Goal: Consume media (video, audio): Consume media (video, audio)

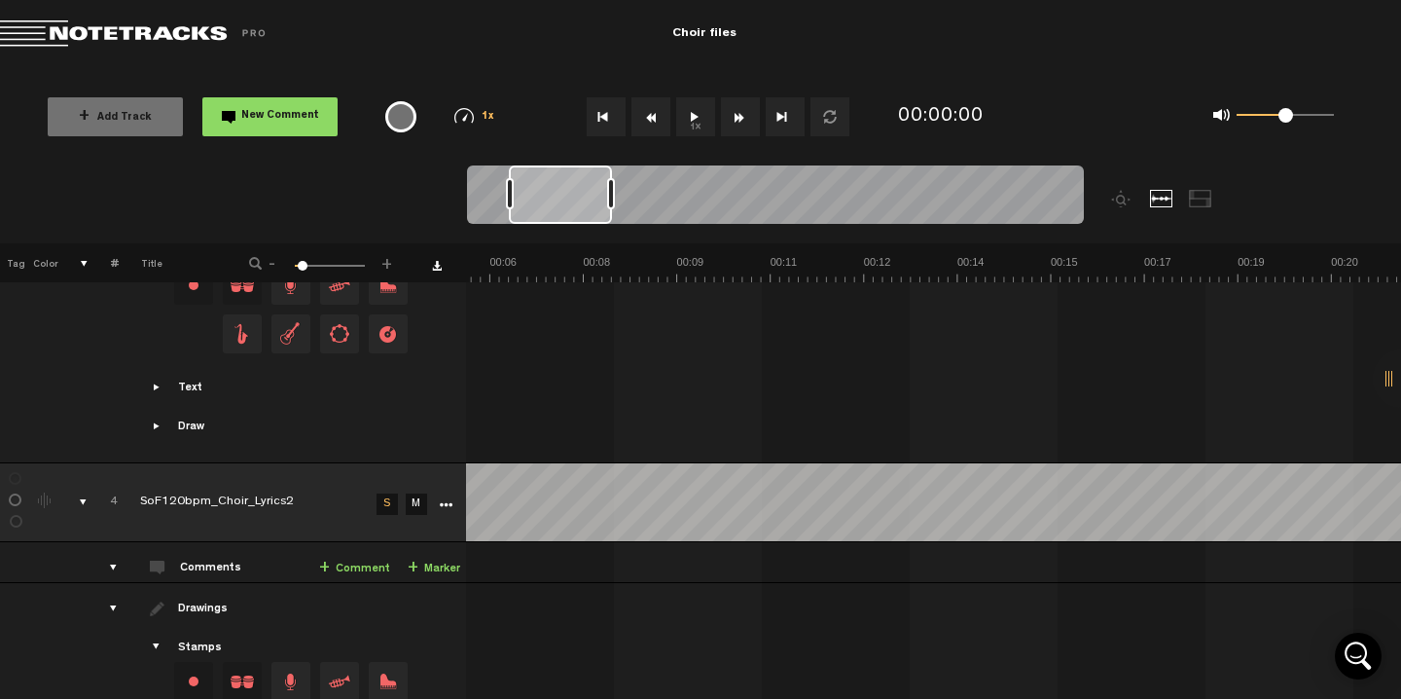
scroll to position [1008, 0]
click at [609, 117] on button "Go to beginning" at bounding box center [606, 116] width 39 height 39
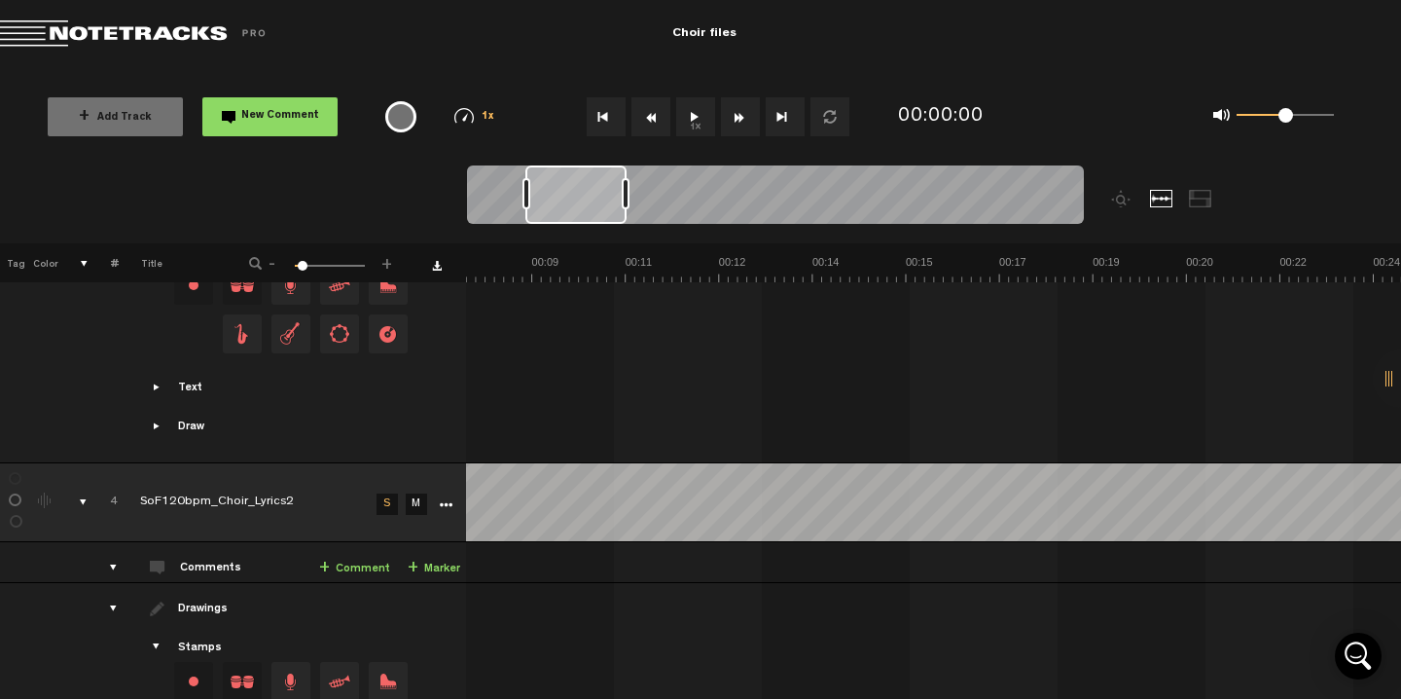
scroll to position [0, 504]
drag, startPoint x: 546, startPoint y: 196, endPoint x: 601, endPoint y: 202, distance: 55.9
click at [601, 202] on div at bounding box center [575, 194] width 101 height 58
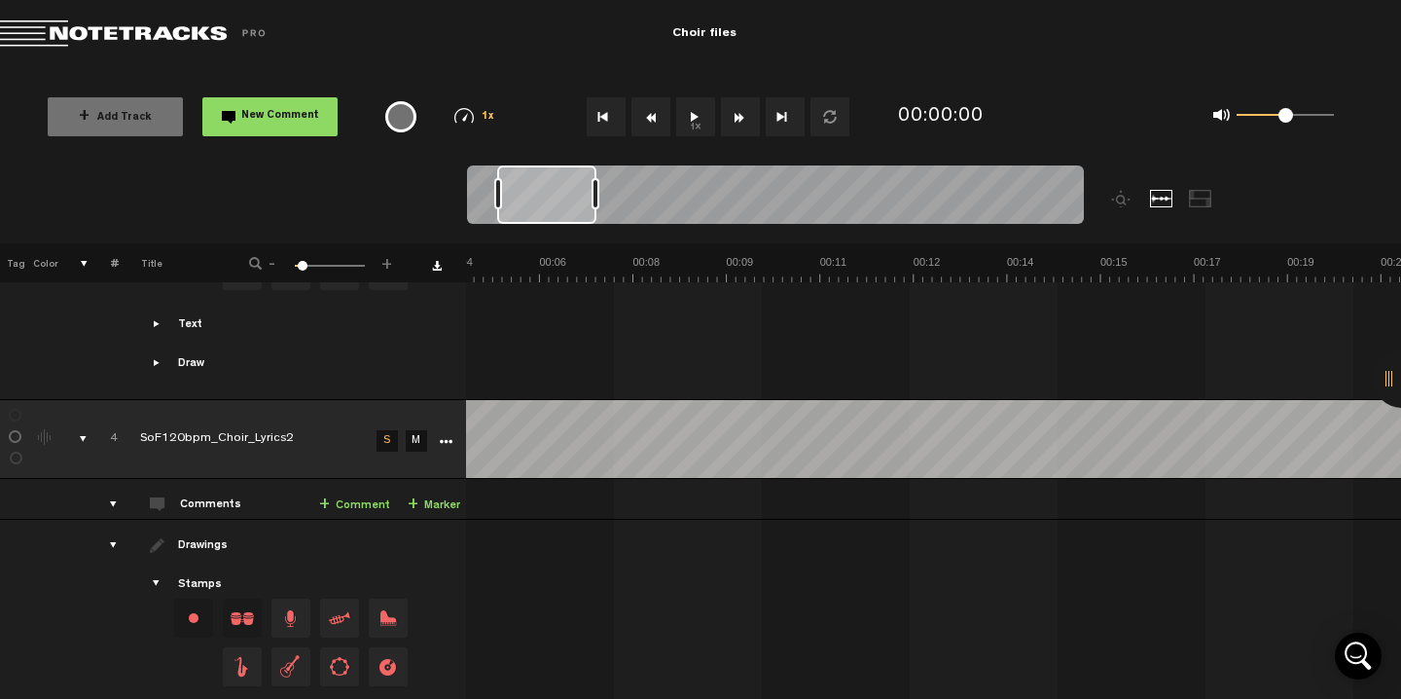
scroll to position [0, 26]
drag, startPoint x: 586, startPoint y: 208, endPoint x: 533, endPoint y: 239, distance: 61.1
click at [533, 239] on div at bounding box center [852, 204] width 771 height 78
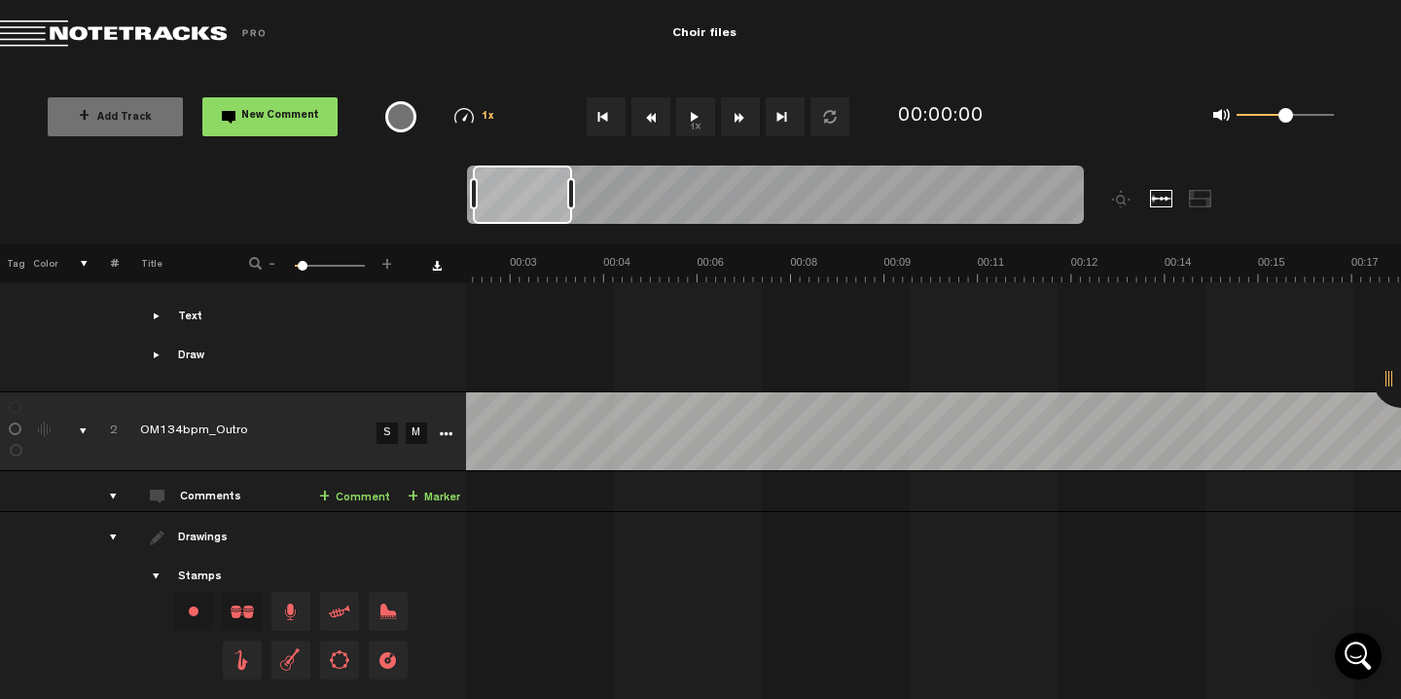
scroll to position [0, 16]
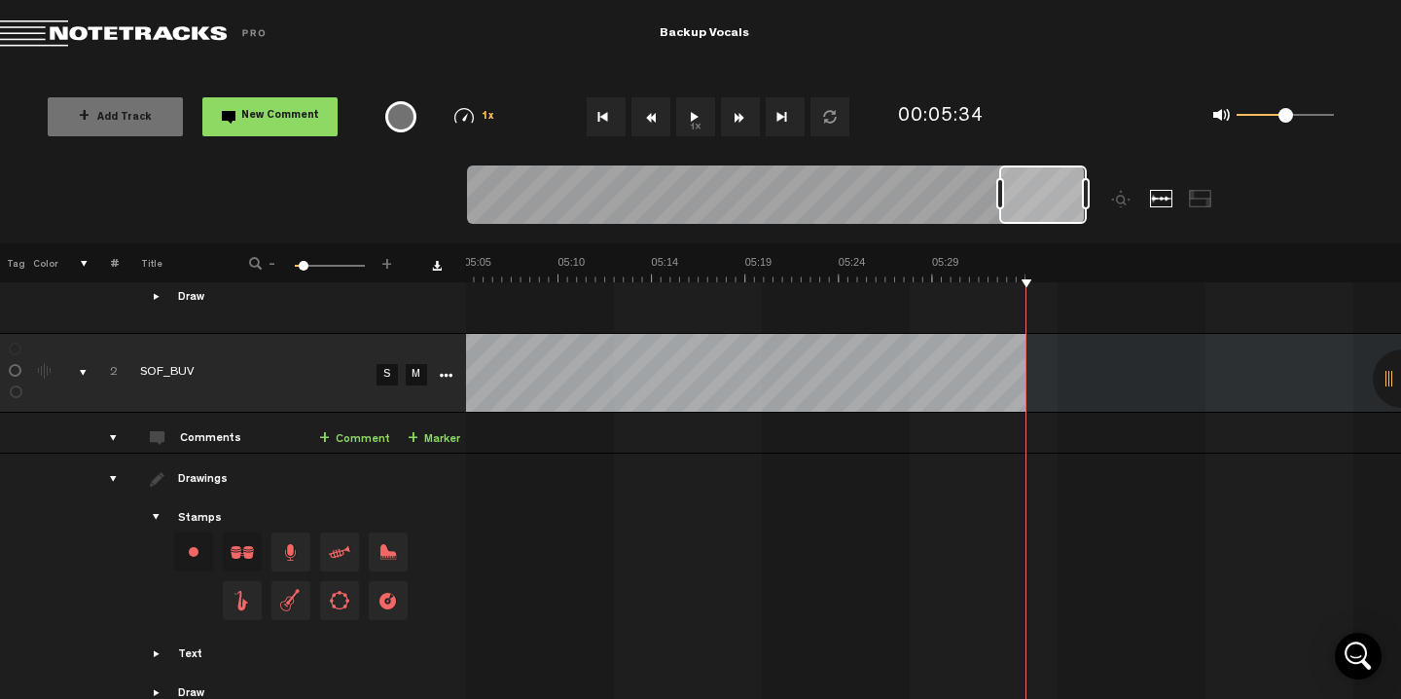
scroll to position [466, 0]
click at [611, 119] on button "Go to beginning" at bounding box center [606, 116] width 39 height 39
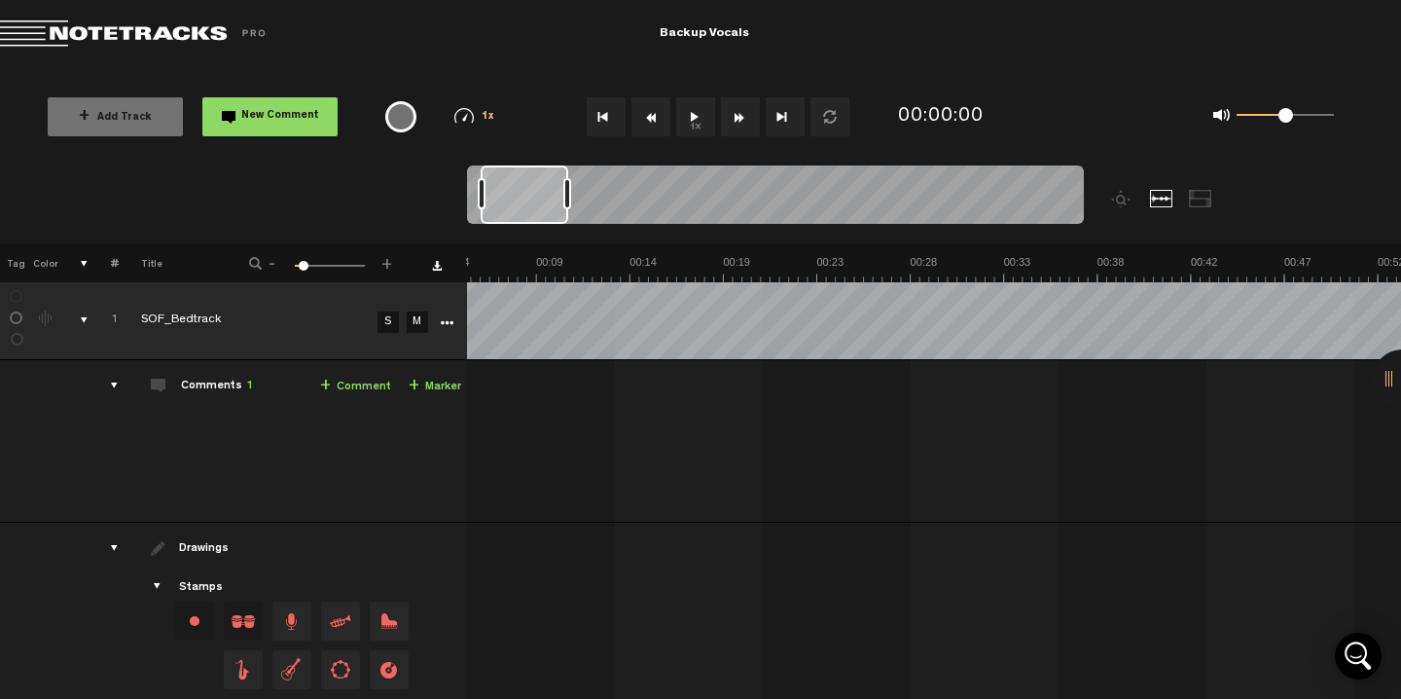
scroll to position [0, 0]
click at [385, 325] on link "S" at bounding box center [388, 322] width 21 height 21
click at [692, 119] on button "1x" at bounding box center [695, 116] width 39 height 39
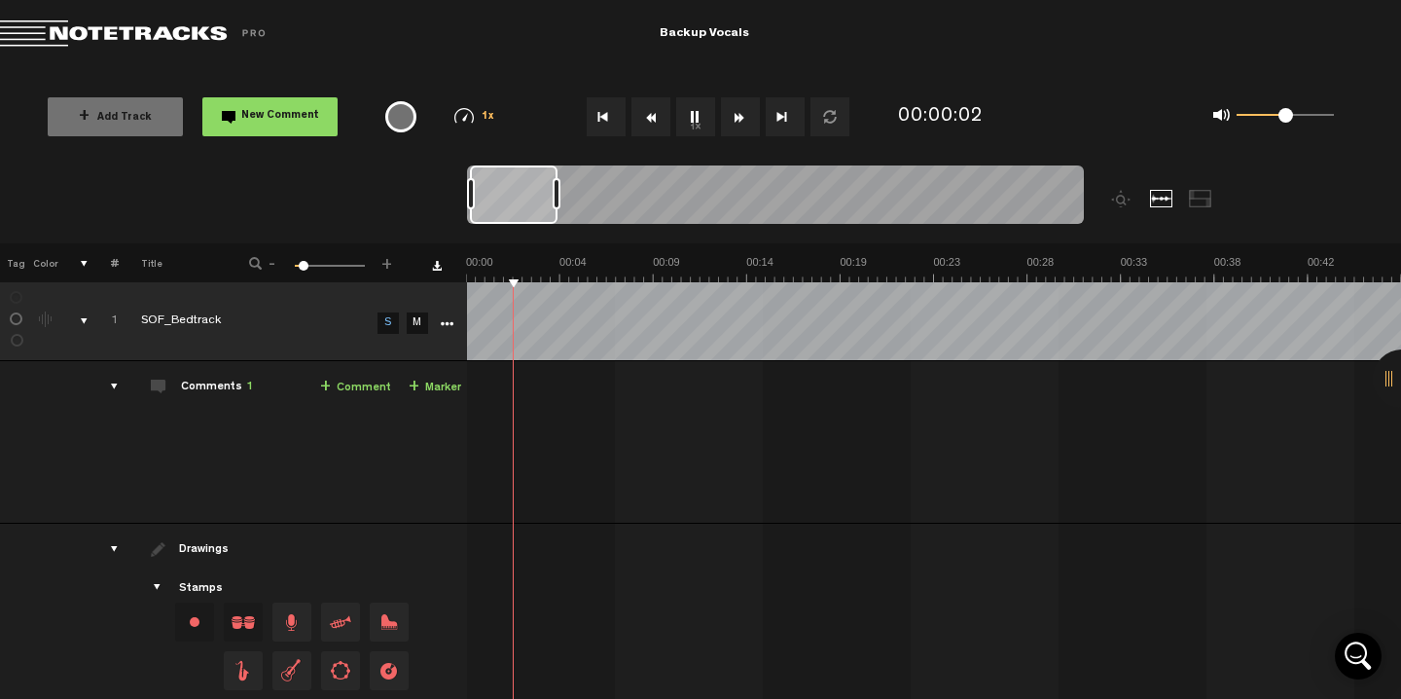
click at [739, 117] on button "Fast Forward" at bounding box center [740, 116] width 39 height 39
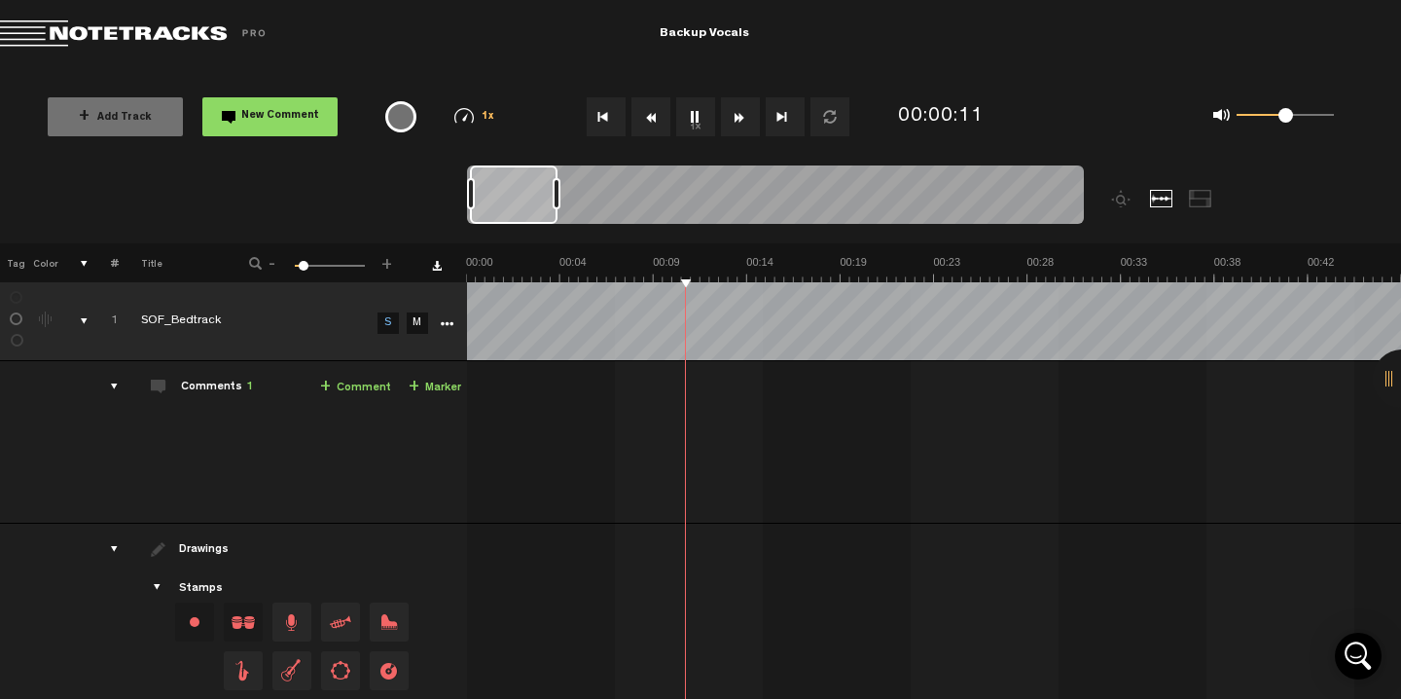
click at [739, 117] on button "Fast Forward" at bounding box center [740, 116] width 39 height 39
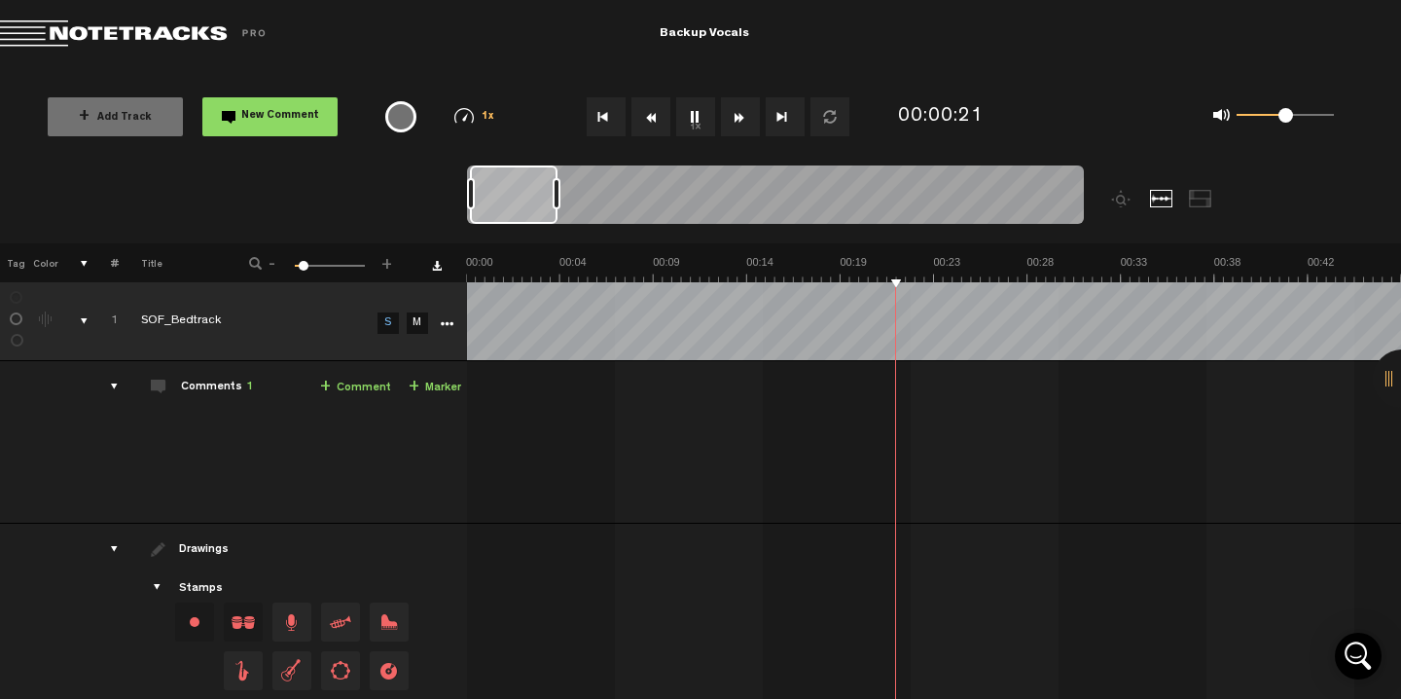
click at [739, 117] on button "Fast Forward" at bounding box center [740, 116] width 39 height 39
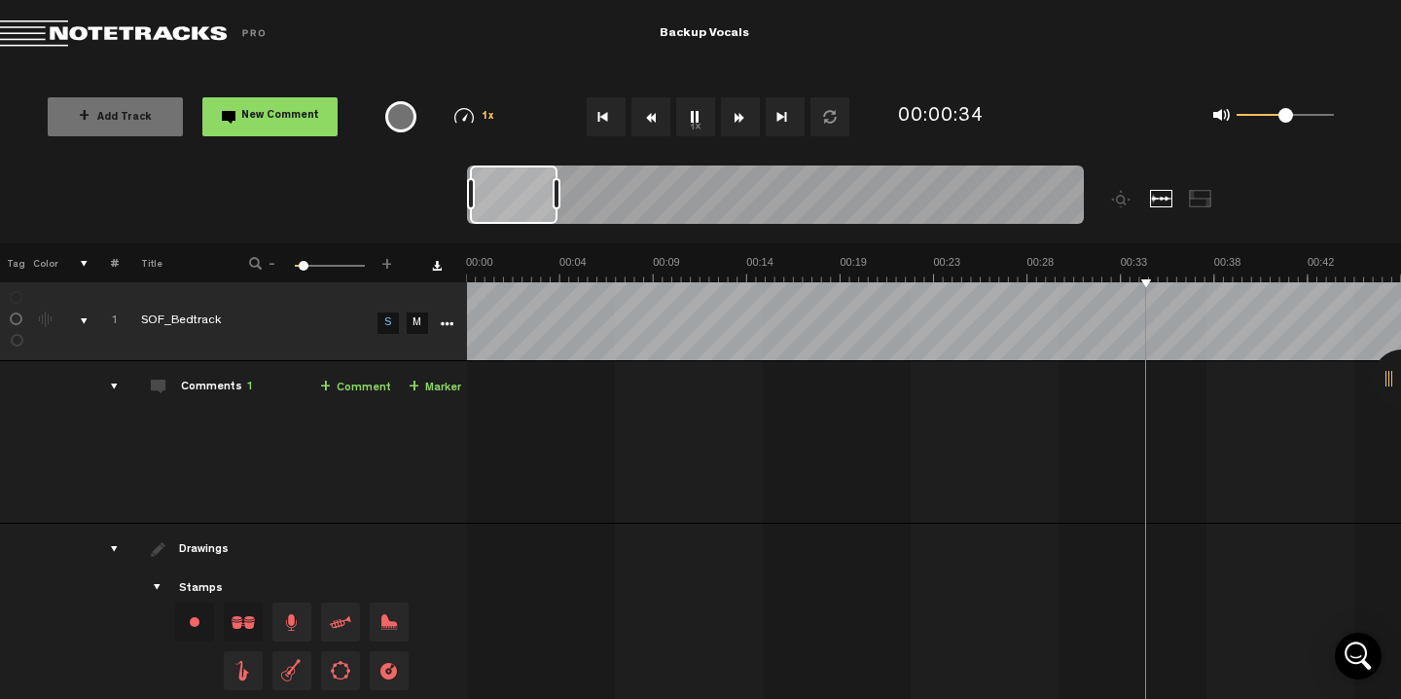
click at [739, 117] on button "Fast Forward" at bounding box center [740, 116] width 39 height 39
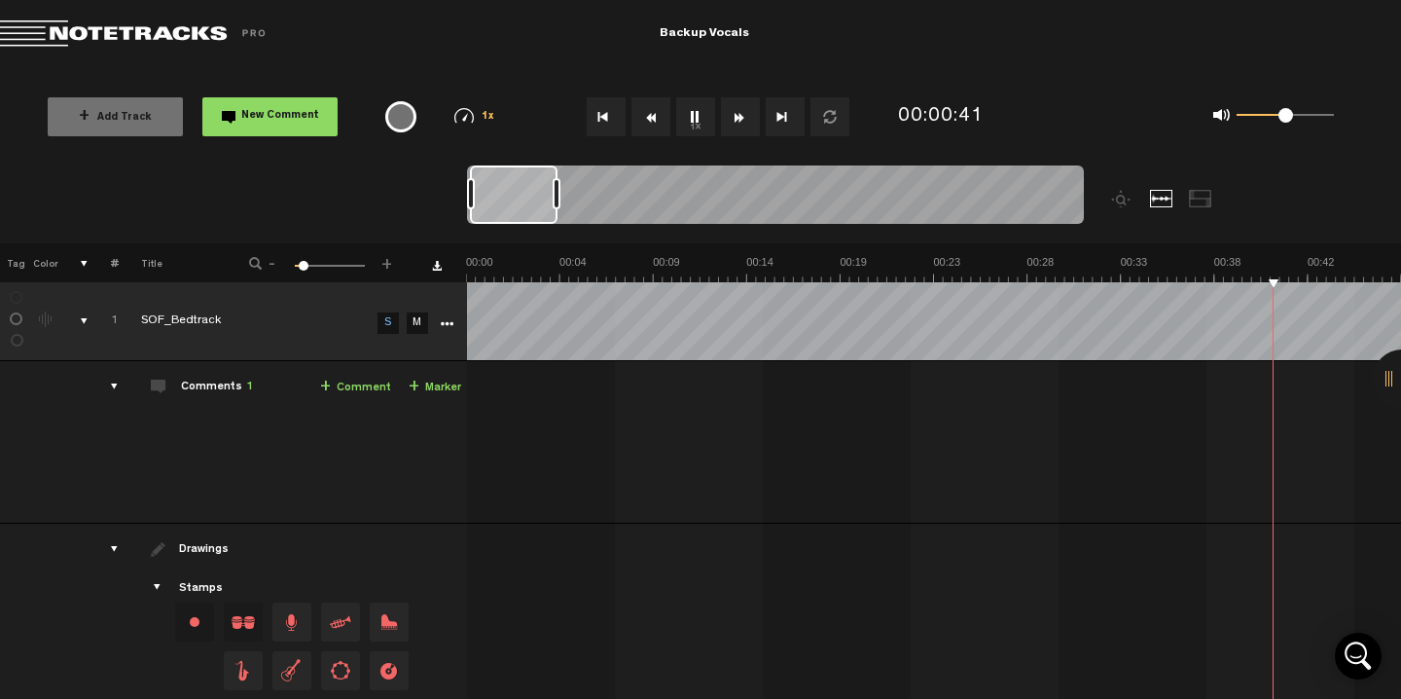
scroll to position [0, 374]
click at [739, 117] on button "Fast Forward" at bounding box center [740, 116] width 39 height 39
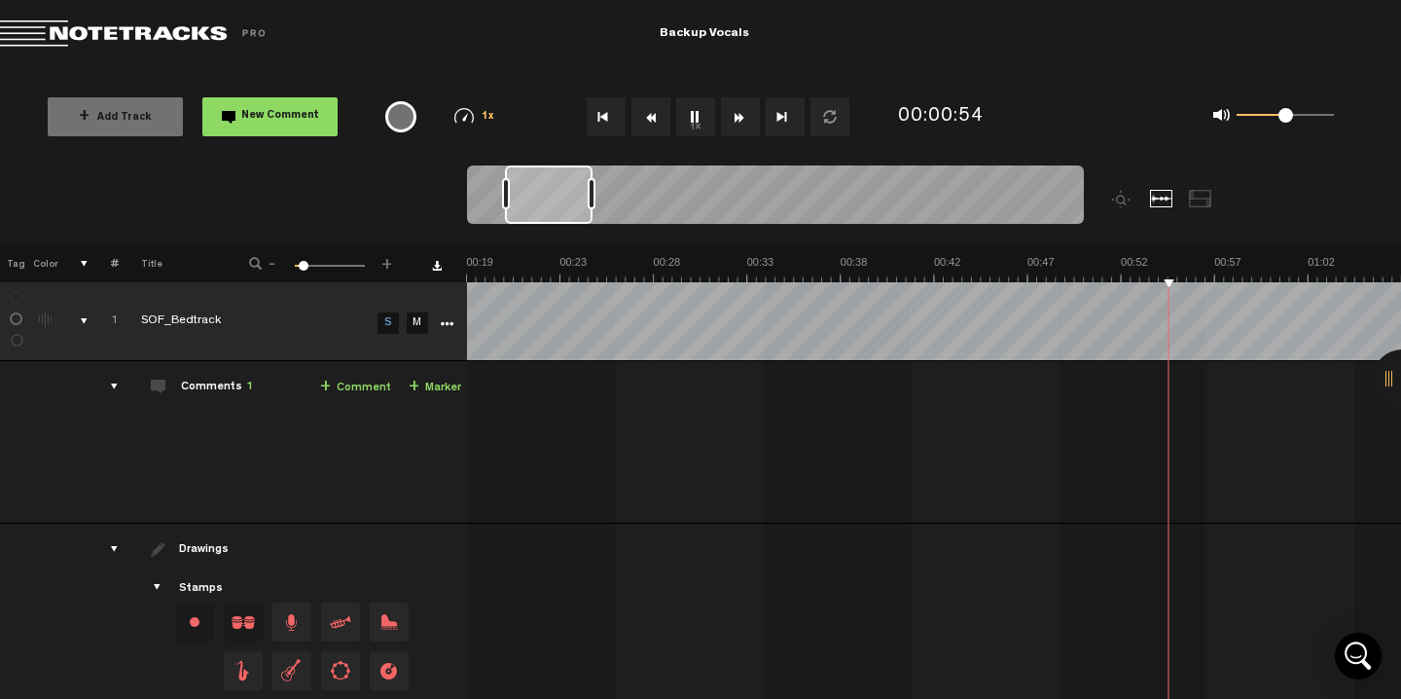
click at [739, 117] on button "Fast Forward" at bounding box center [740, 116] width 39 height 39
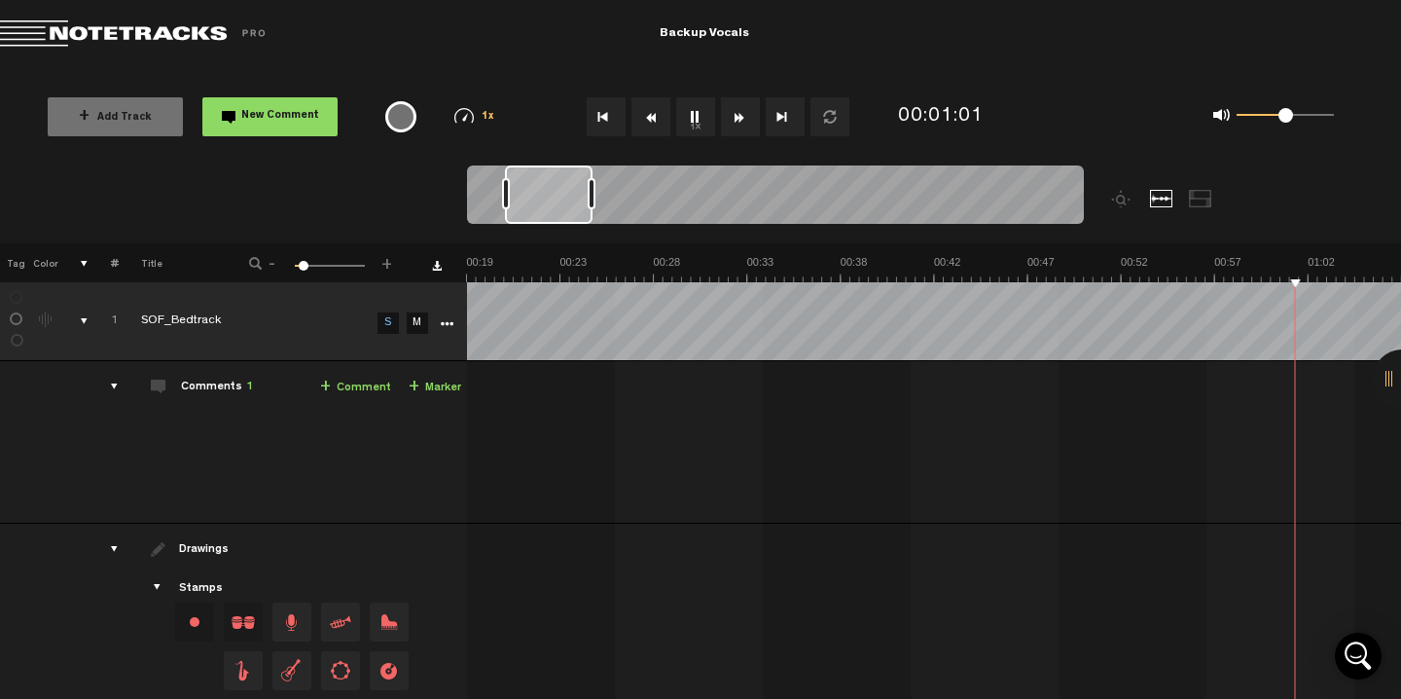
scroll to position [0, 748]
click at [739, 117] on button "Fast Forward" at bounding box center [740, 116] width 39 height 39
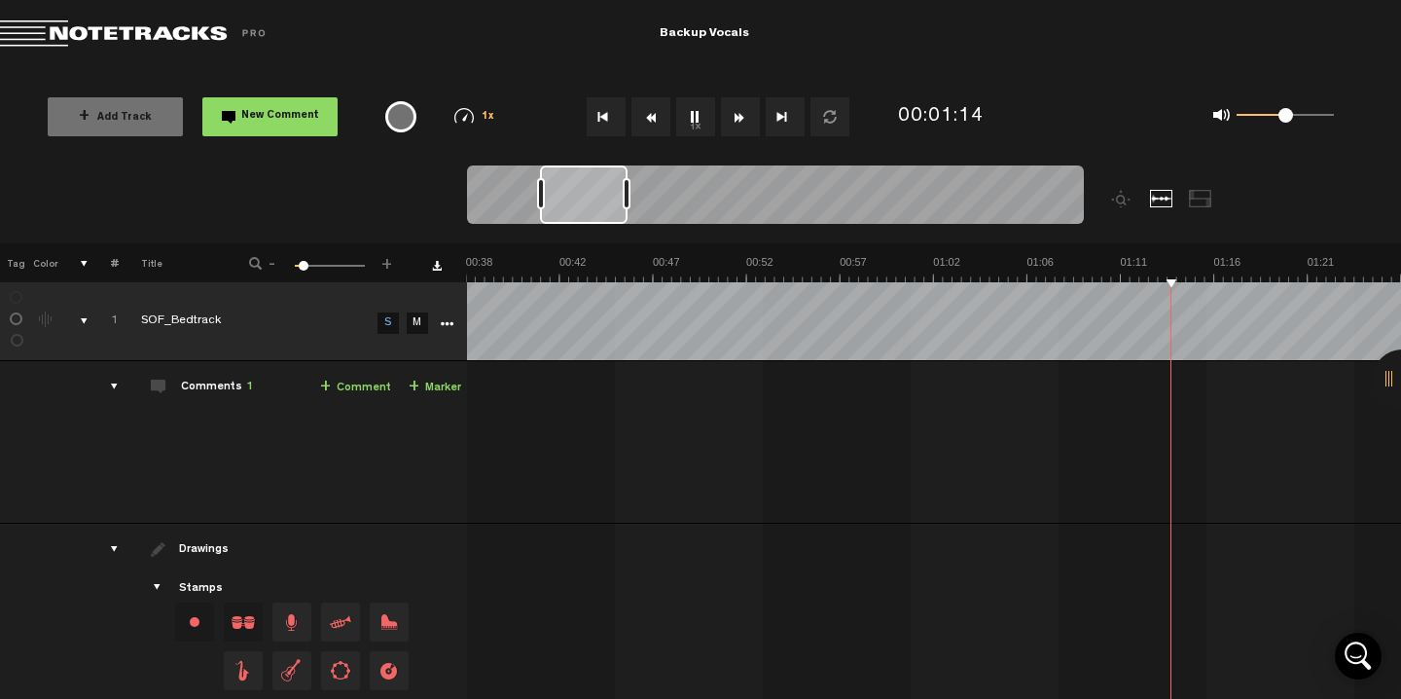
click at [739, 117] on button "Fast Forward" at bounding box center [740, 116] width 39 height 39
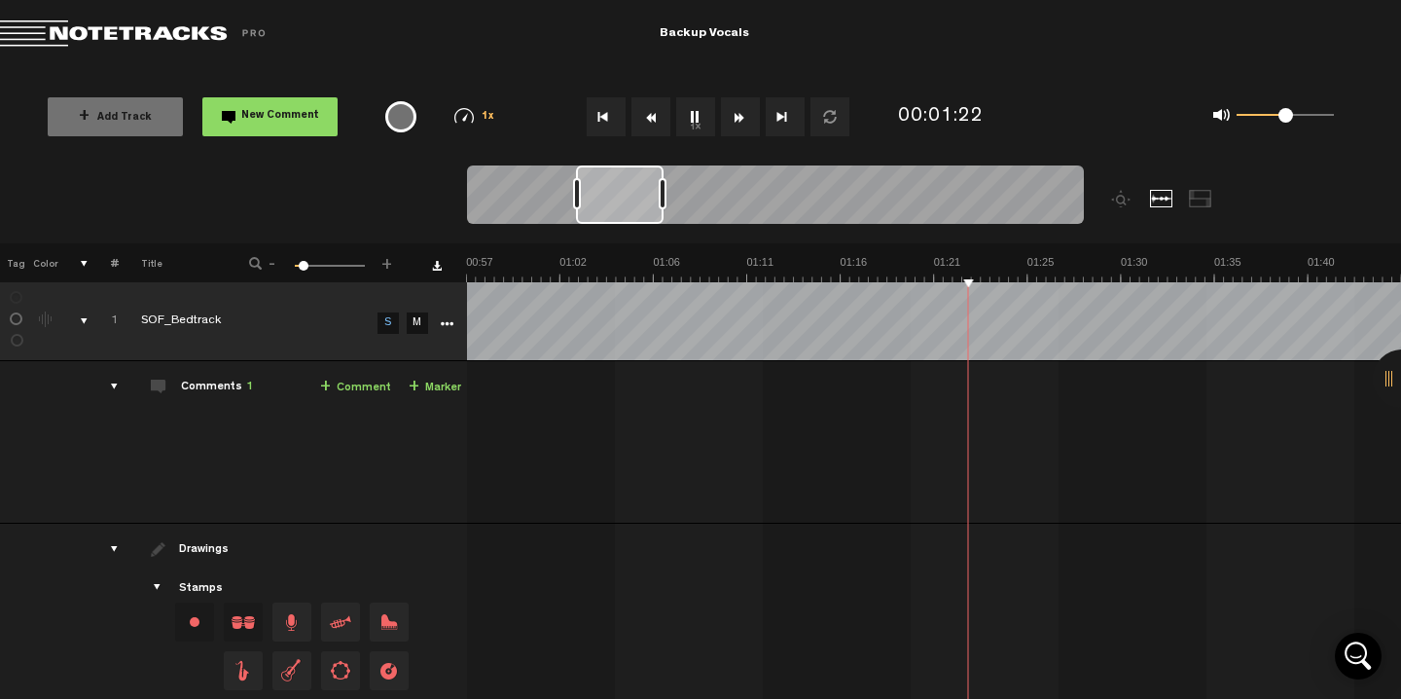
click at [739, 117] on button "Fast Forward" at bounding box center [740, 116] width 39 height 39
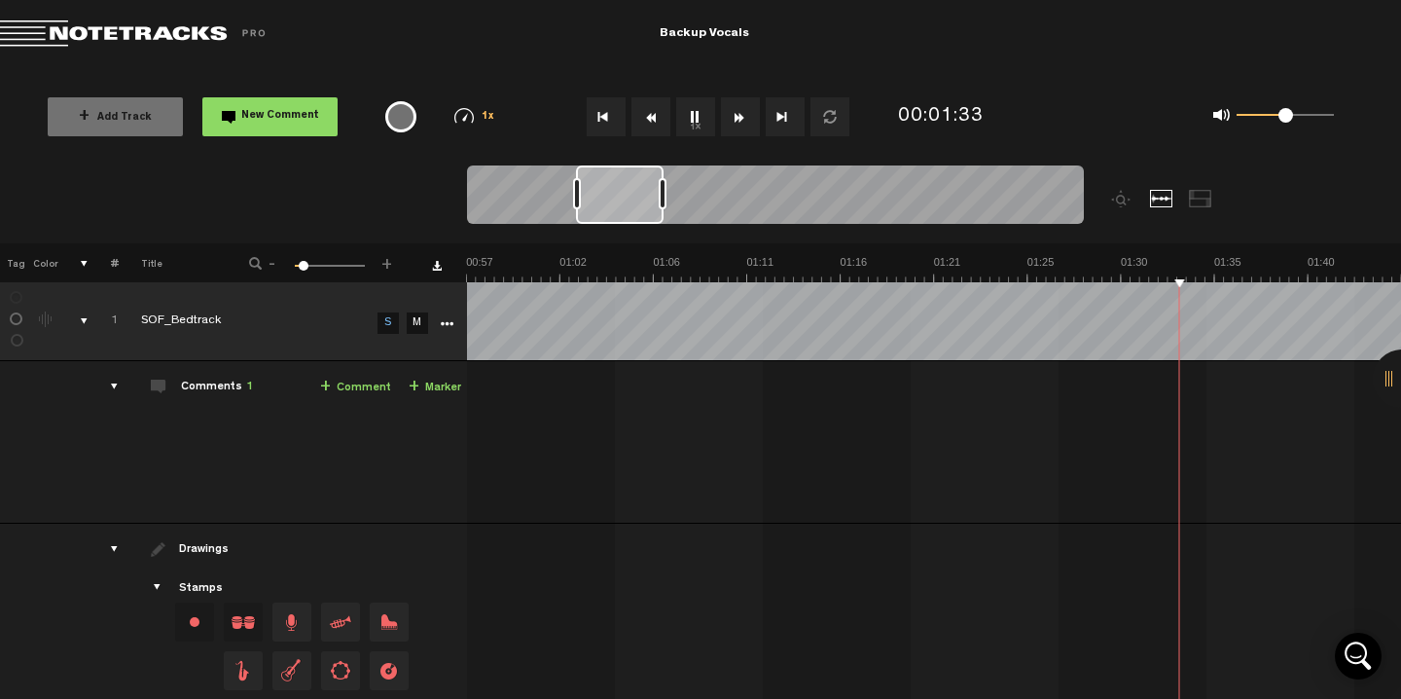
click at [739, 117] on button "Fast Forward" at bounding box center [740, 116] width 39 height 39
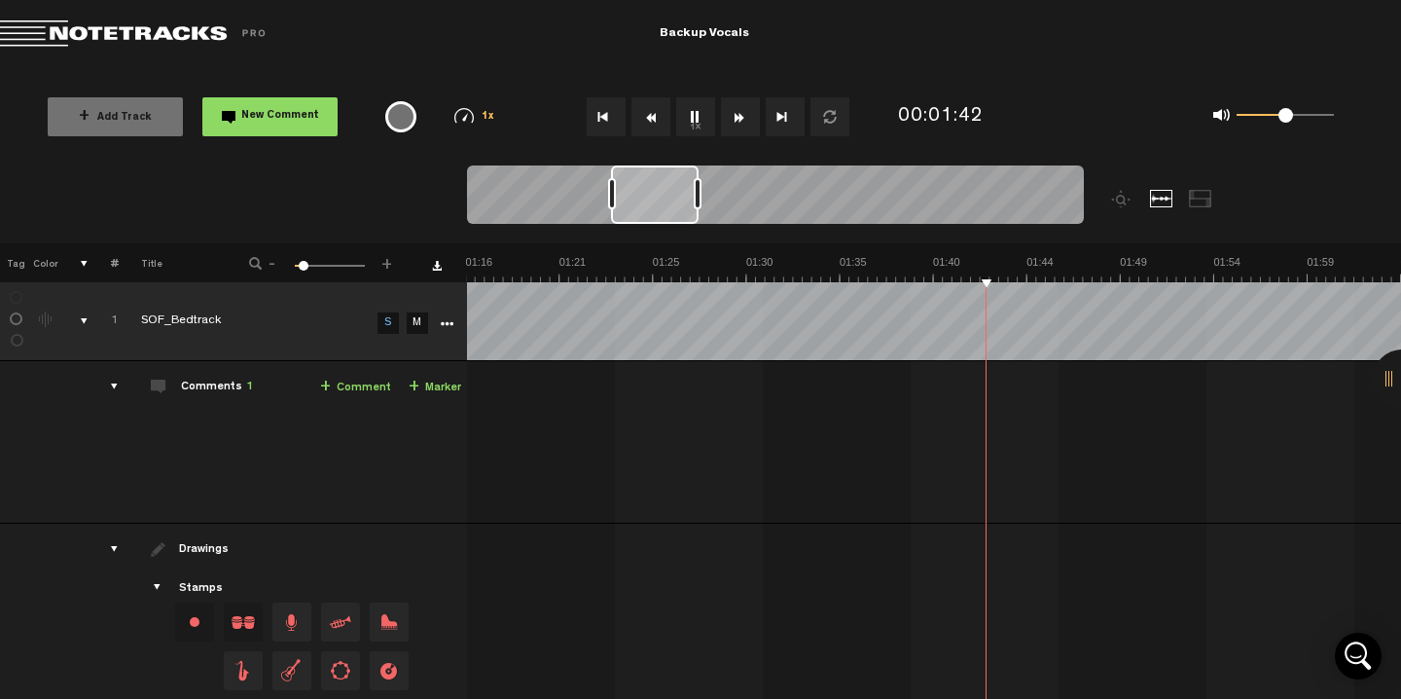
click at [739, 117] on button "Fast Forward" at bounding box center [740, 116] width 39 height 39
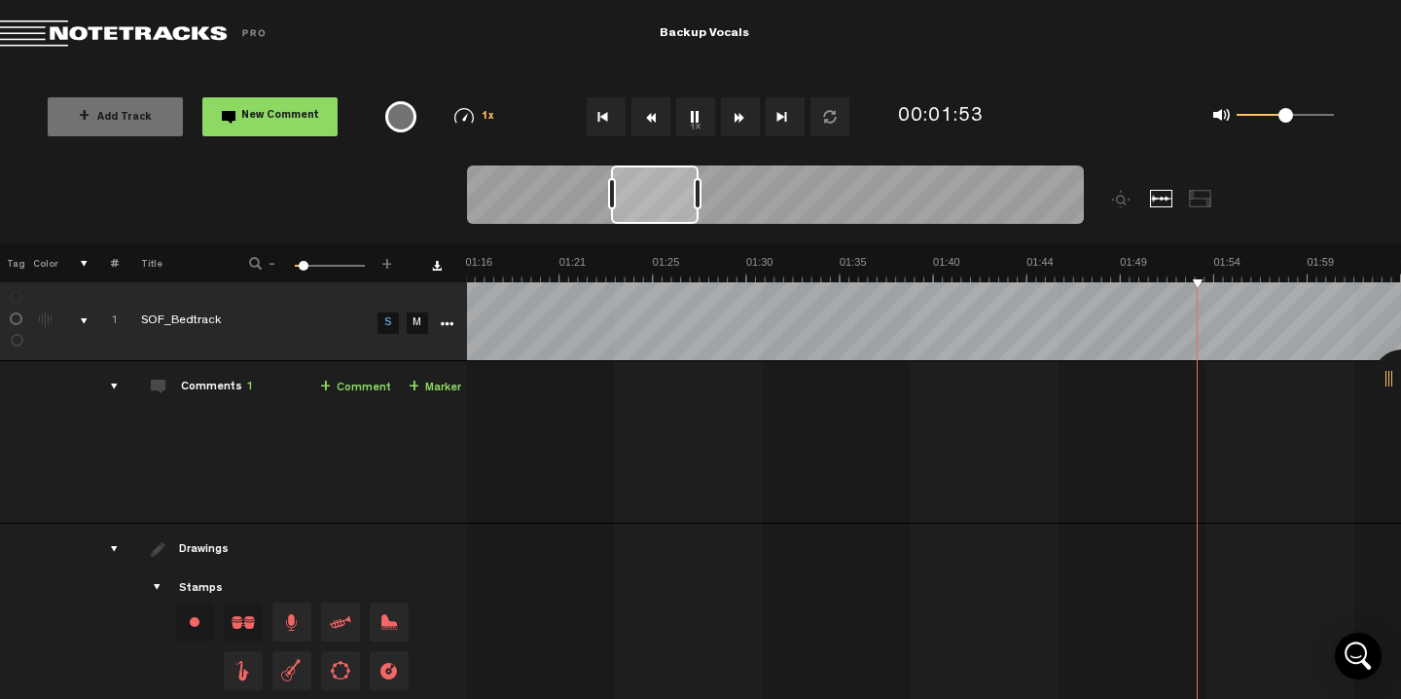
click at [739, 117] on button "Fast Forward" at bounding box center [740, 116] width 39 height 39
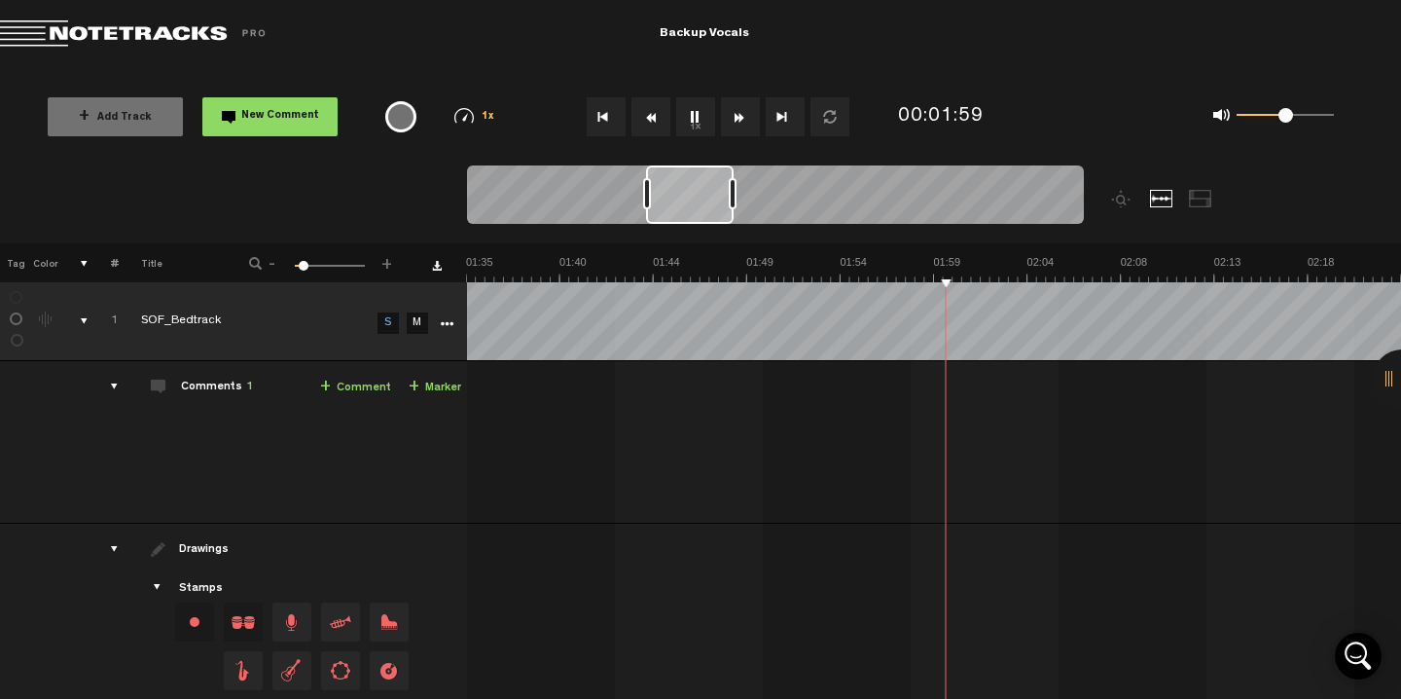
click at [739, 117] on button "Fast Forward" at bounding box center [740, 116] width 39 height 39
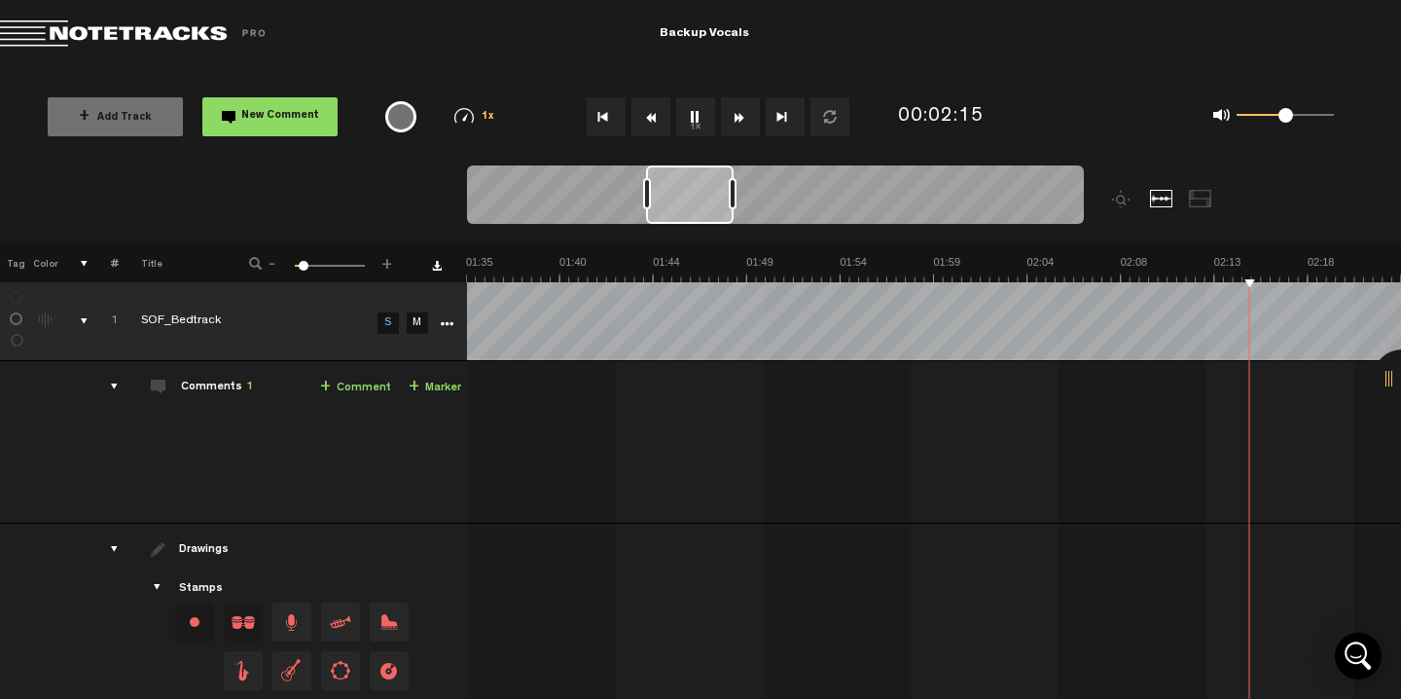
click at [739, 117] on button "Fast Forward" at bounding box center [740, 116] width 39 height 39
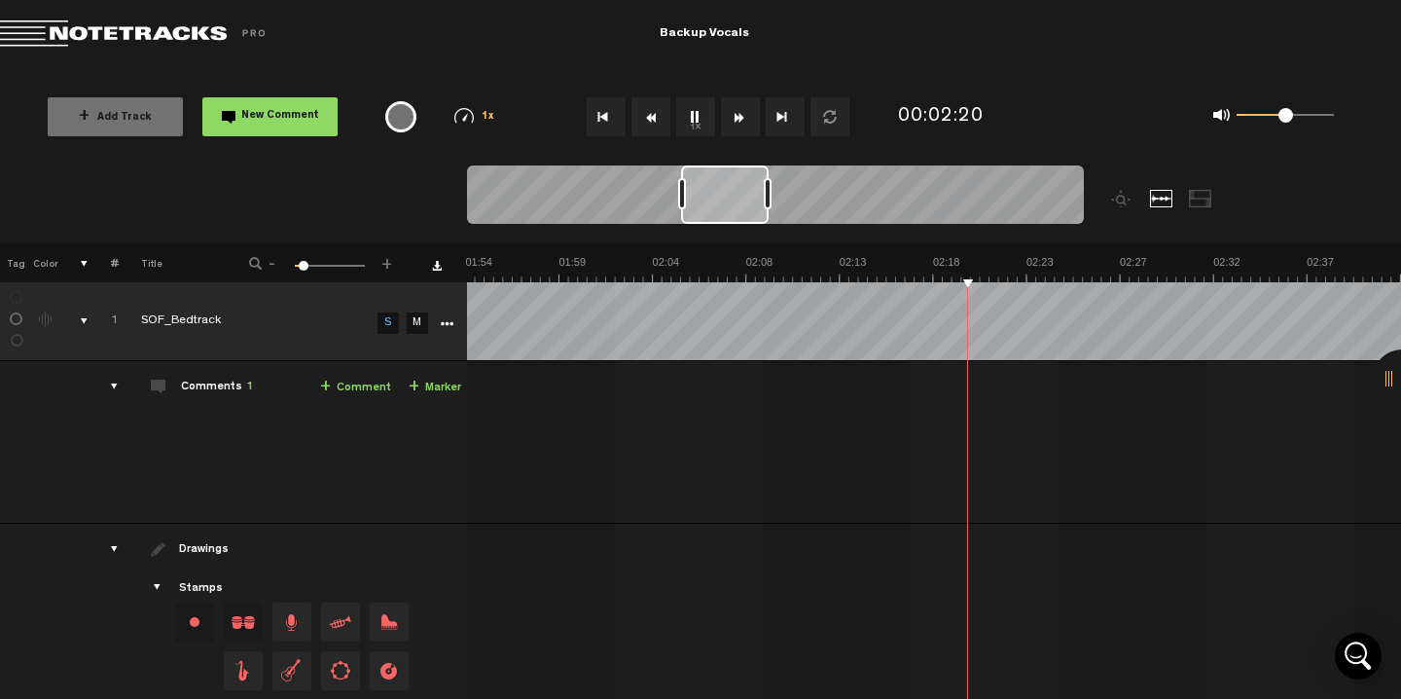
scroll to position [0, 2245]
click at [739, 117] on button "Fast Forward" at bounding box center [740, 116] width 39 height 39
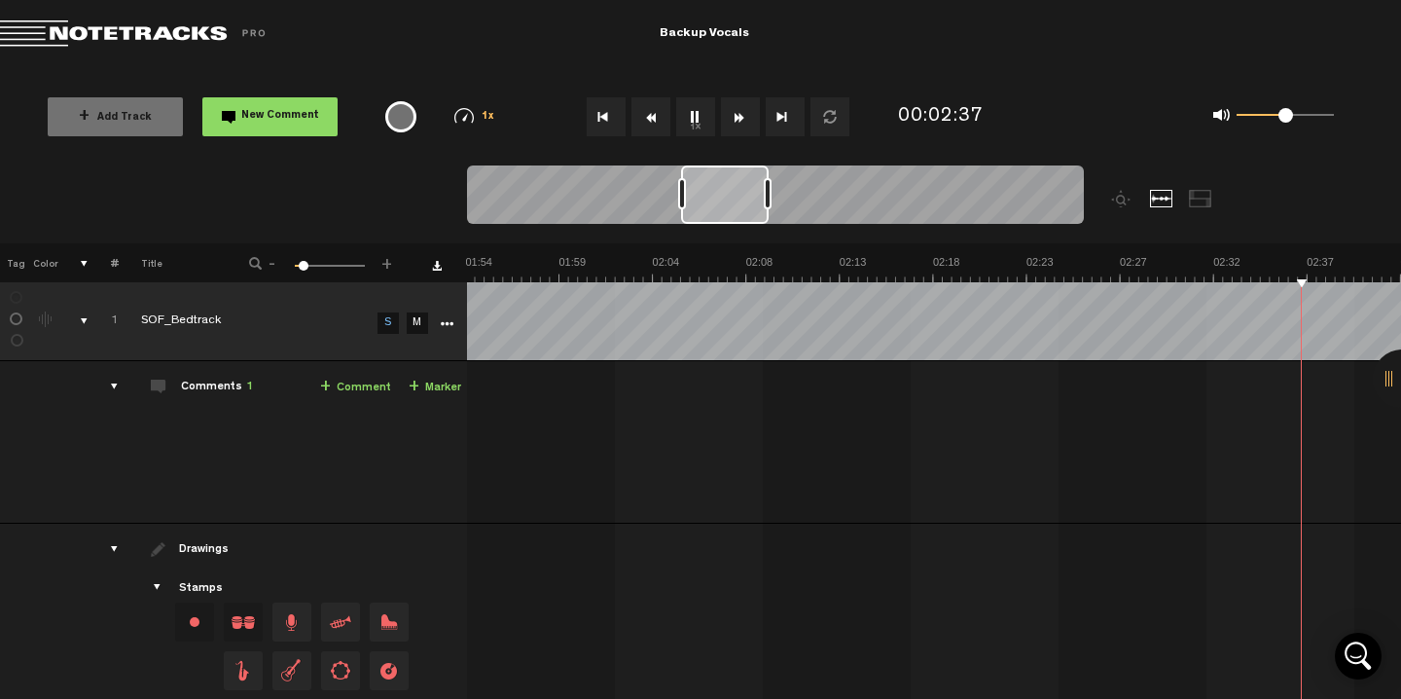
click at [739, 117] on button "Fast Forward" at bounding box center [740, 116] width 39 height 39
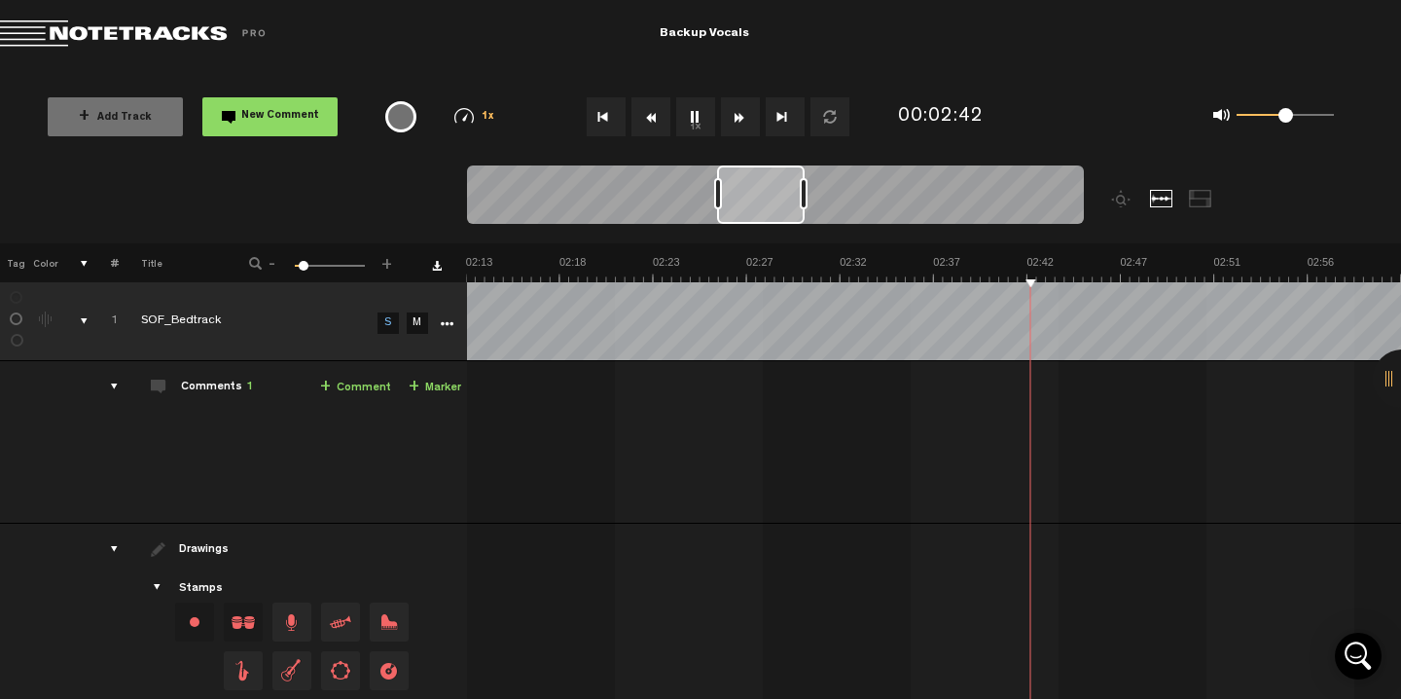
click at [739, 117] on button "Fast Forward" at bounding box center [740, 116] width 39 height 39
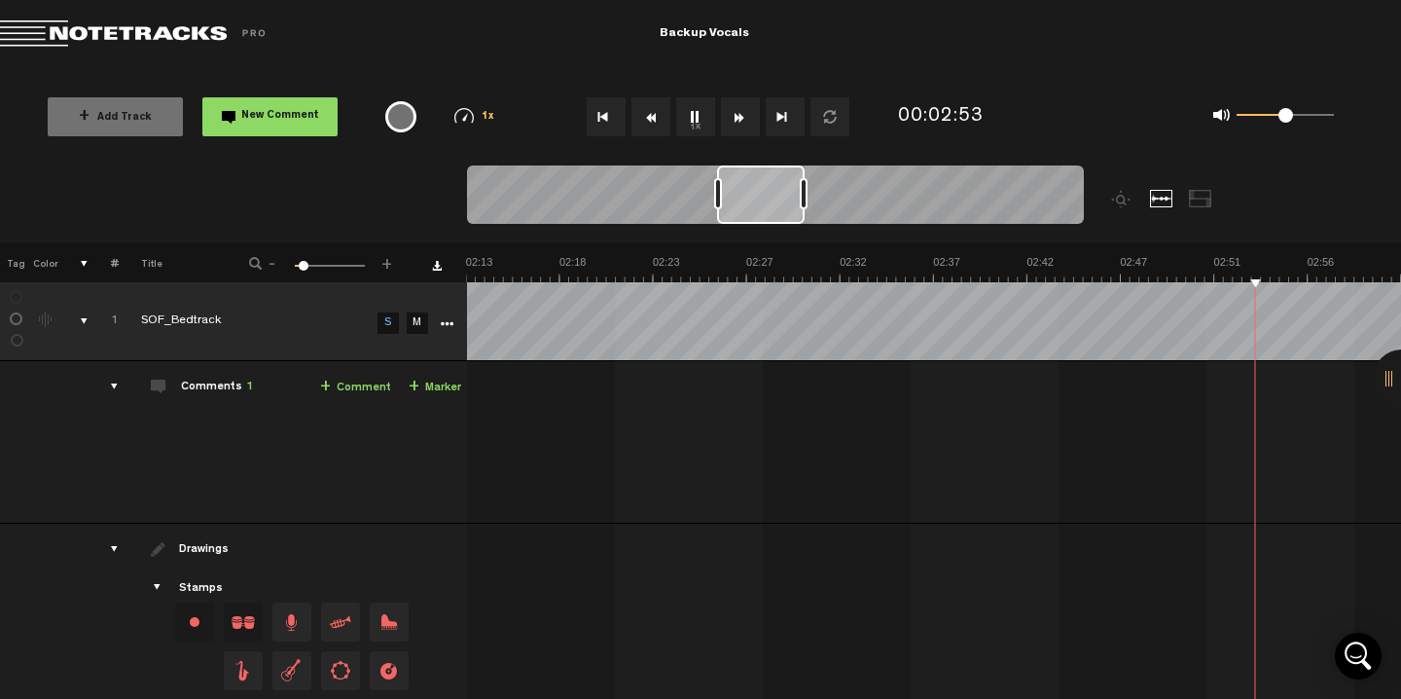
click at [739, 117] on button "Fast Forward" at bounding box center [740, 116] width 39 height 39
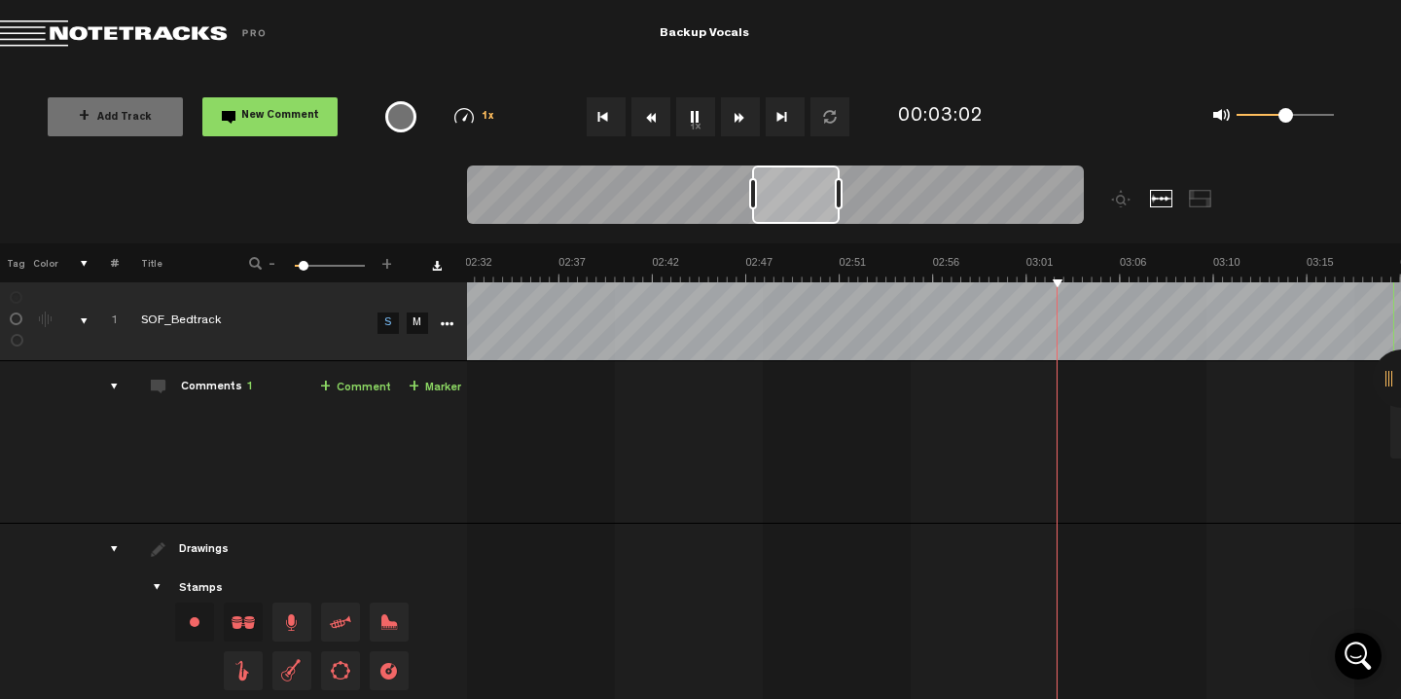
click at [739, 117] on button "Fast Forward" at bounding box center [740, 116] width 39 height 39
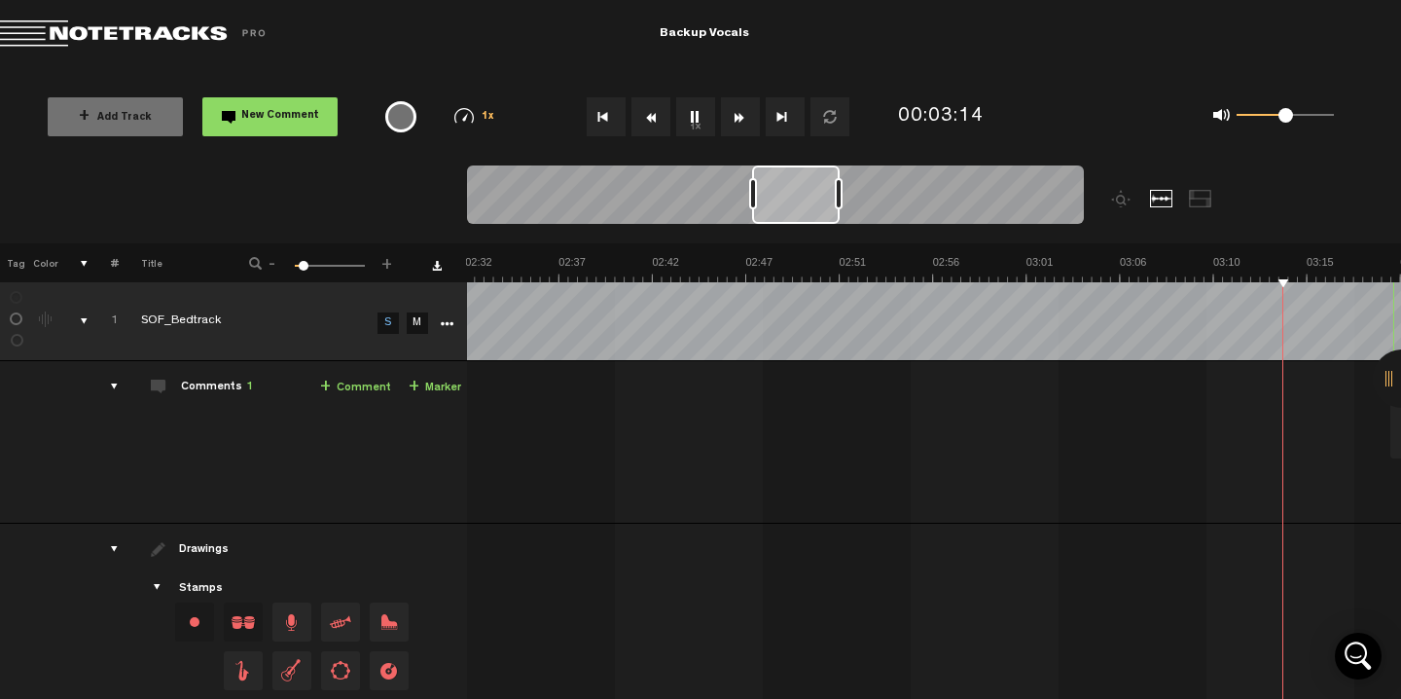
click at [739, 117] on button "Fast Forward" at bounding box center [740, 116] width 39 height 39
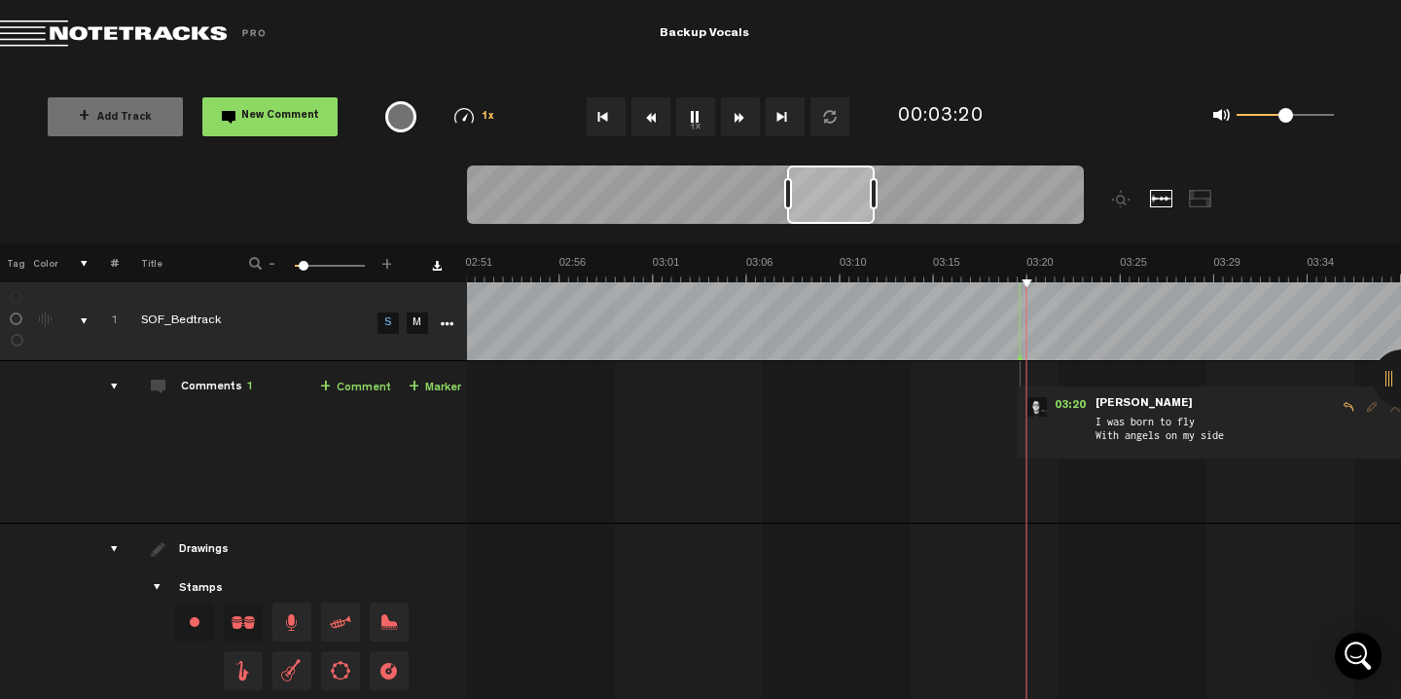
click at [692, 121] on button "1x" at bounding box center [695, 116] width 39 height 39
